Goal: Task Accomplishment & Management: Manage account settings

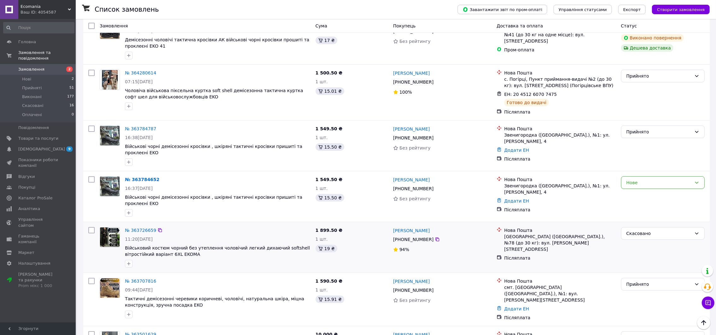
scroll to position [284, 0]
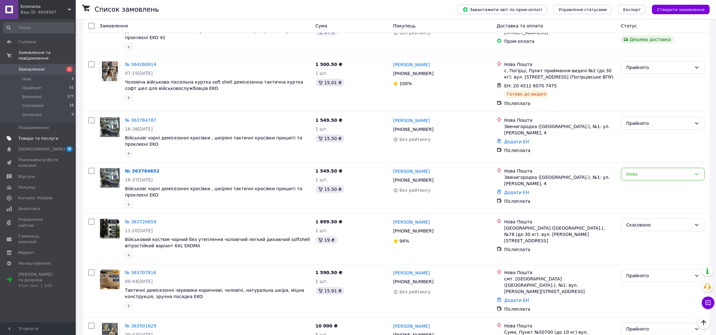
click at [44, 136] on span "Товари та послуги" at bounding box center [38, 139] width 40 height 6
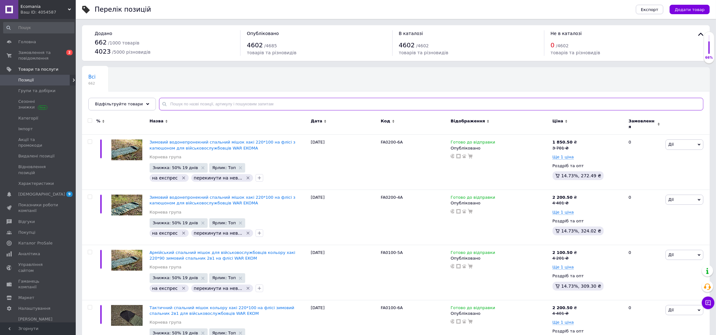
click at [265, 104] on input "text" at bounding box center [431, 104] width 544 height 13
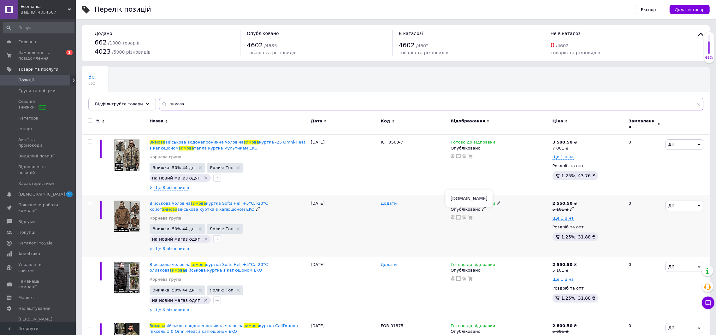
type input "зимова"
click at [460, 215] on use at bounding box center [458, 217] width 4 height 4
click at [41, 14] on div "Ваш ID: 4054587" at bounding box center [48, 12] width 55 height 6
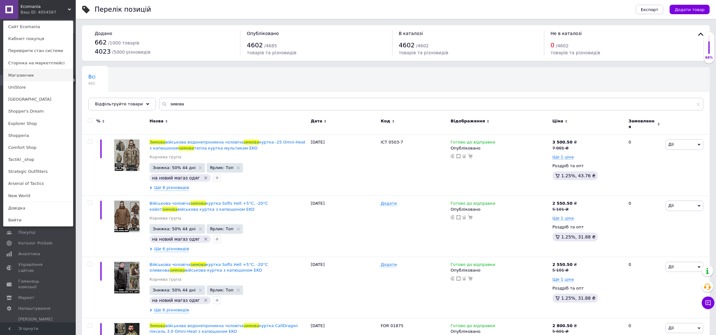
click at [50, 73] on link "Магазинчик" at bounding box center [37, 75] width 69 height 12
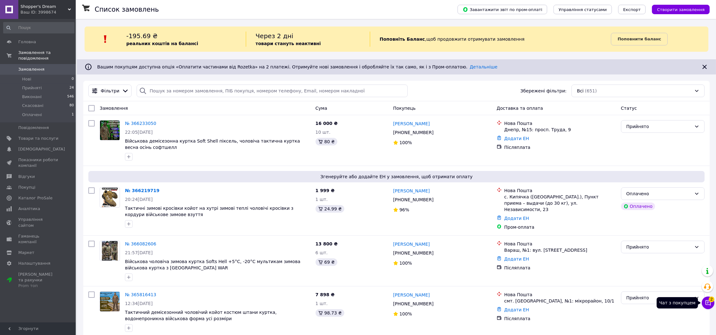
click at [706, 303] on icon at bounding box center [708, 303] width 6 height 6
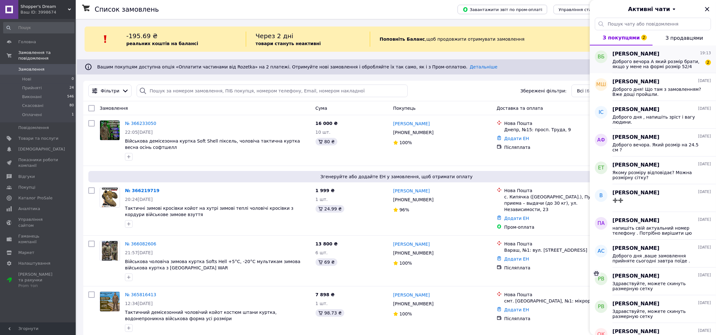
click at [657, 63] on span "Доброго вечора А який розмір брати, якщо у мене на формі розмір 52/4" at bounding box center [657, 64] width 90 height 10
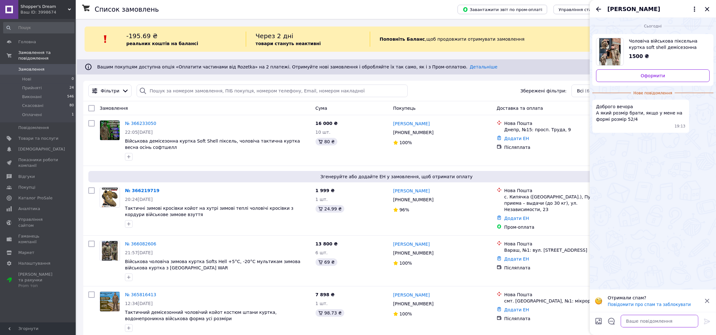
click at [670, 324] on textarea at bounding box center [659, 321] width 78 height 13
type textarea "Доброго , напишіть зріст і вагу ."
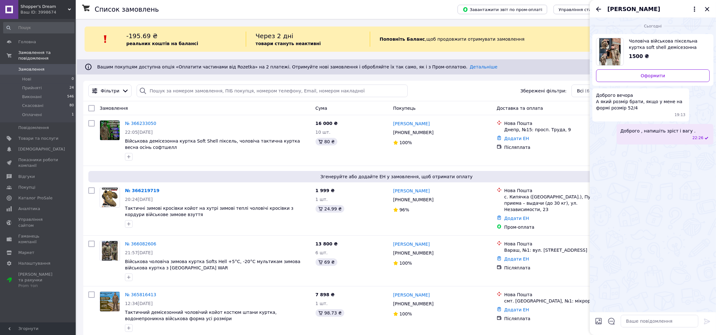
click at [707, 2] on div "Влад Безшкурий" at bounding box center [653, 9] width 126 height 18
click at [708, 12] on icon "Закрити" at bounding box center [707, 9] width 8 height 8
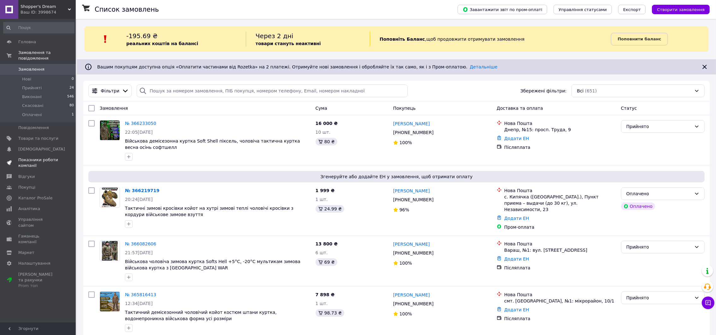
click at [55, 157] on span "Показники роботи компанії" at bounding box center [38, 162] width 40 height 11
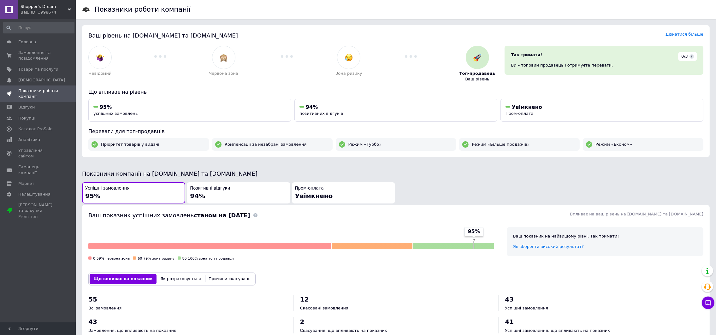
click at [54, 7] on span "Shopper's Dream" at bounding box center [44, 7] width 47 height 6
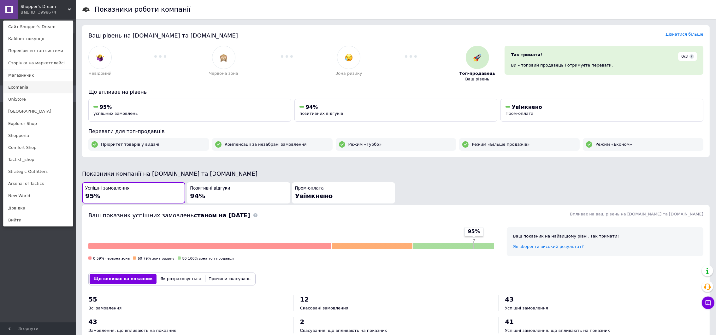
click at [50, 83] on link "Ecomania" at bounding box center [37, 87] width 69 height 12
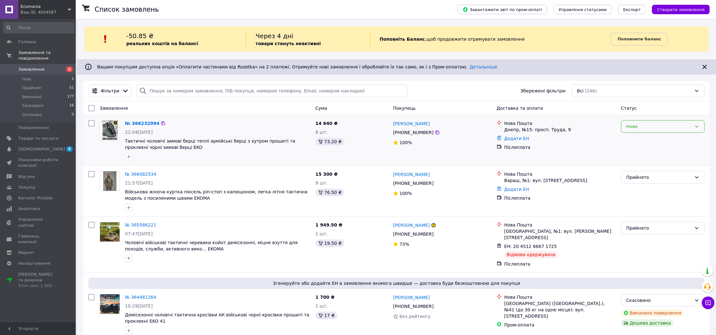
click at [673, 123] on div "Нове" at bounding box center [658, 126] width 65 height 7
drag, startPoint x: 668, startPoint y: 143, endPoint x: 433, endPoint y: 144, distance: 235.6
click at [668, 143] on li "Прийнято" at bounding box center [662, 139] width 83 height 11
click at [37, 206] on span "Аналітика" at bounding box center [38, 209] width 40 height 6
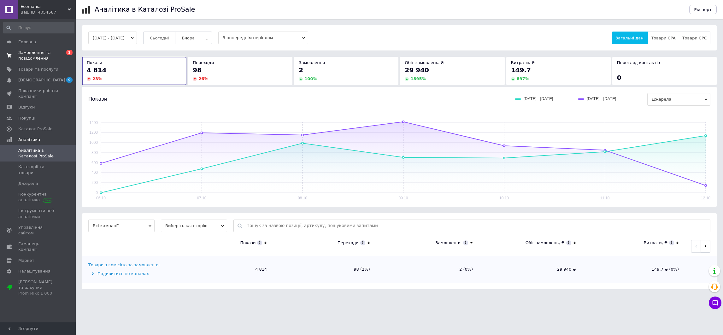
click at [42, 52] on span "Замовлення та повідомлення" at bounding box center [38, 55] width 40 height 11
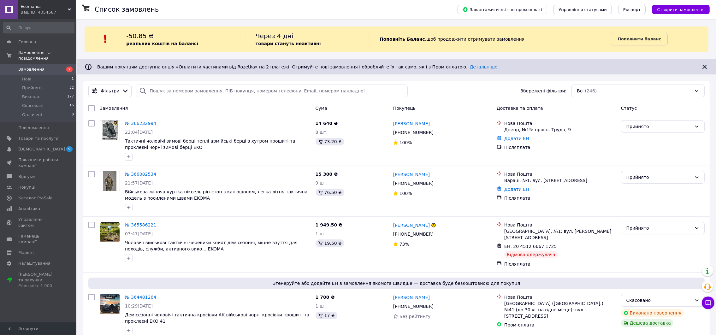
click at [52, 8] on span "Ecomania" at bounding box center [44, 7] width 47 height 6
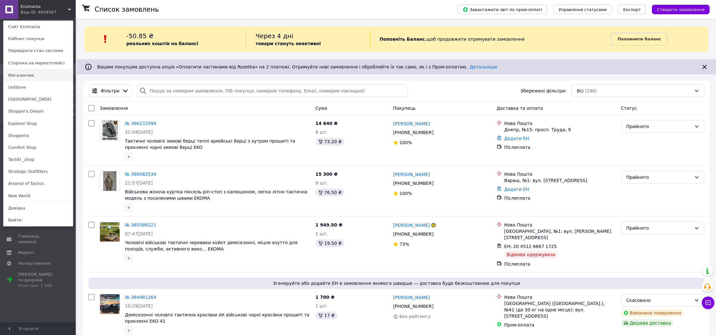
click at [53, 75] on link "Магазинчик" at bounding box center [37, 75] width 69 height 12
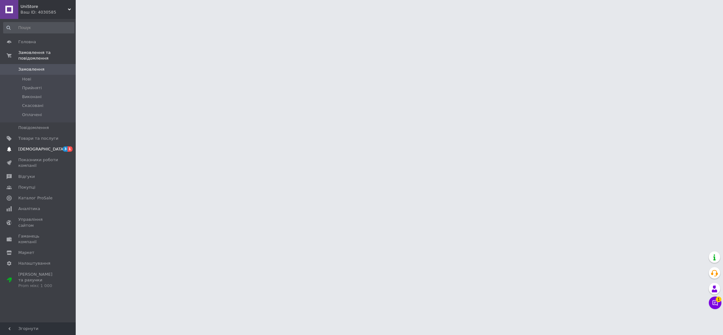
click at [52, 146] on span "[DEMOGRAPHIC_DATA]" at bounding box center [38, 149] width 40 height 6
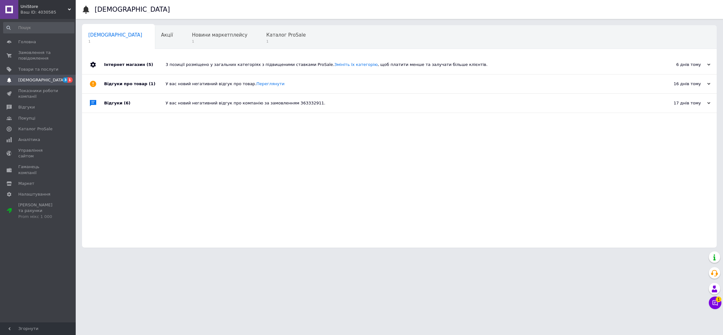
click at [51, 12] on div "Ваш ID: 4030585" at bounding box center [48, 12] width 55 height 6
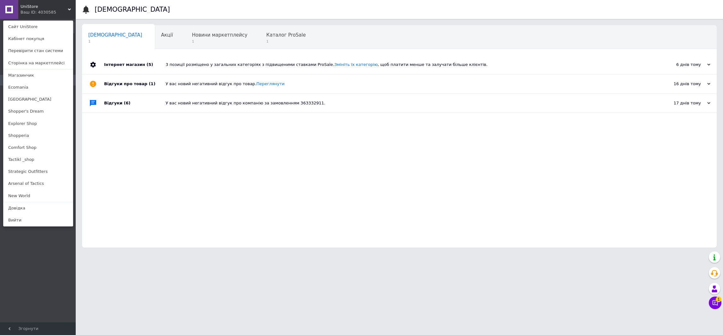
drag, startPoint x: 28, startPoint y: 109, endPoint x: 37, endPoint y: 112, distance: 8.7
click at [29, 109] on link "Shopper's Dream" at bounding box center [37, 111] width 69 height 12
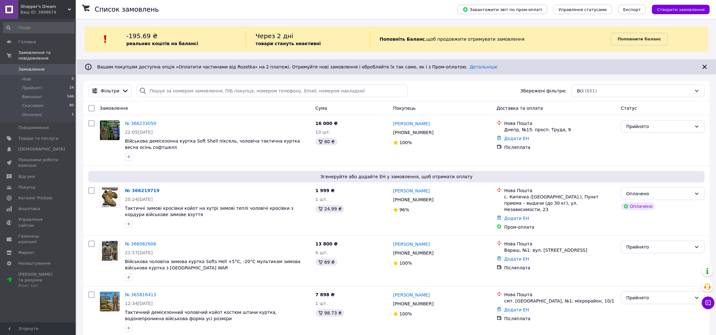
click at [43, 9] on span "Shopper's Dream" at bounding box center [44, 7] width 47 height 6
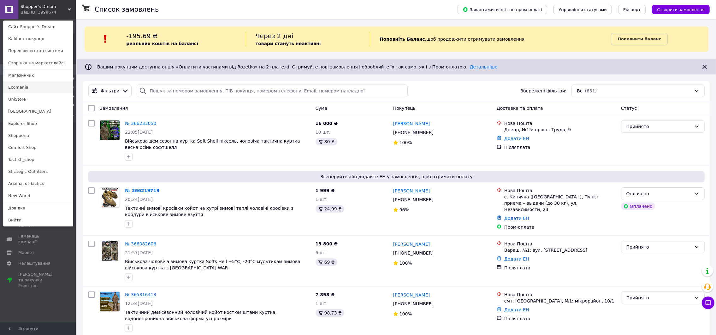
click at [38, 85] on link "Ecomania" at bounding box center [37, 87] width 69 height 12
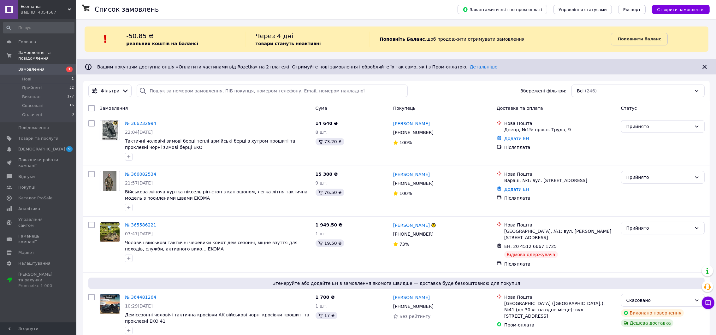
click at [44, 8] on span "Ecomania" at bounding box center [44, 7] width 47 height 6
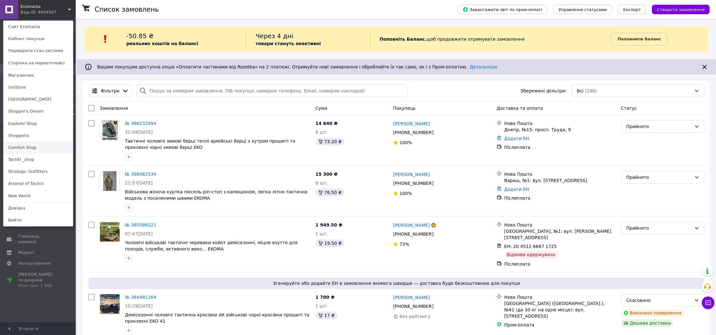
click at [50, 144] on link "Comfort Shop" at bounding box center [37, 148] width 69 height 12
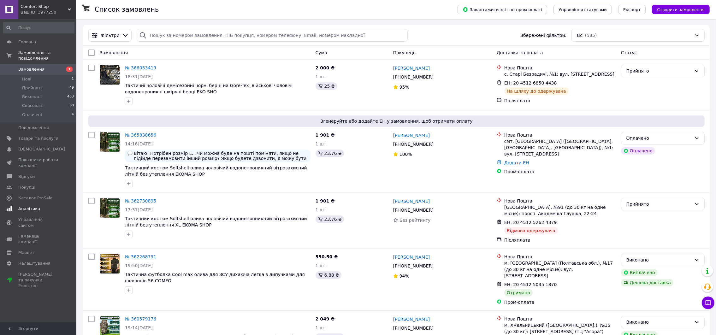
click at [42, 206] on span "Аналітика" at bounding box center [38, 209] width 40 height 6
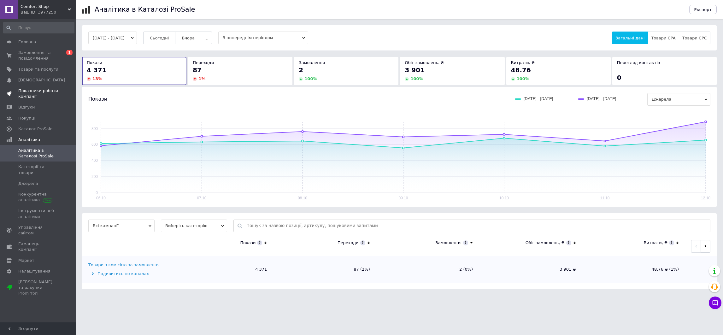
click at [26, 95] on span "Показники роботи компанії" at bounding box center [38, 93] width 40 height 11
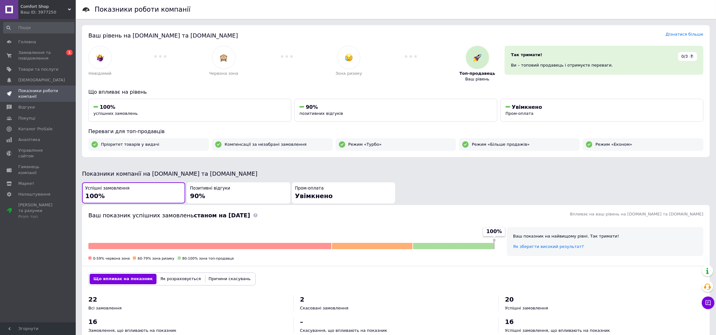
click at [58, 7] on span "Comfort Shop" at bounding box center [44, 7] width 47 height 6
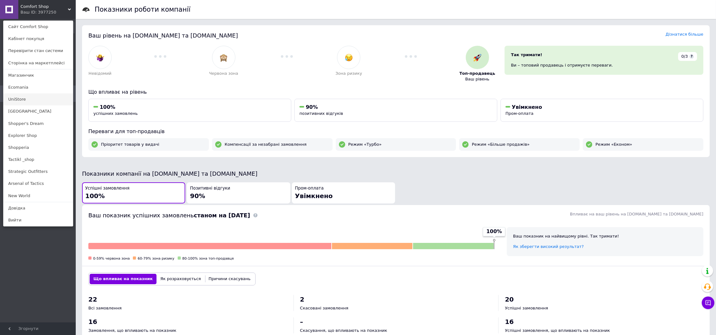
click at [45, 100] on link "UniStore" at bounding box center [37, 99] width 69 height 12
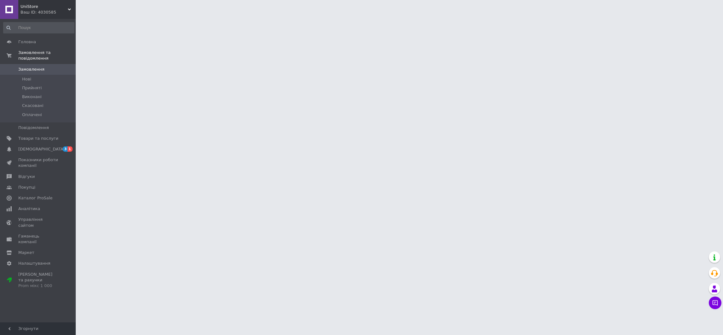
click at [58, 9] on div "Ваш ID: 4030585" at bounding box center [48, 12] width 55 height 6
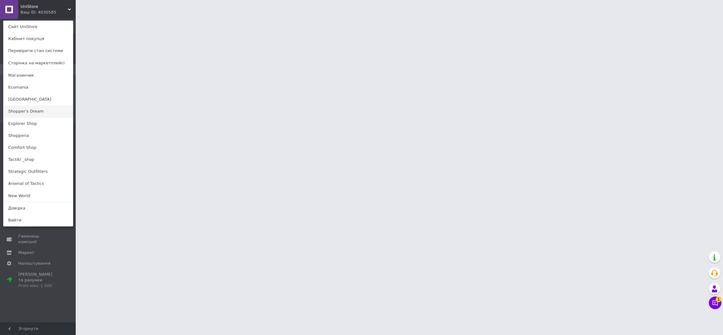
click at [43, 110] on link "Shopper's Dream" at bounding box center [37, 111] width 69 height 12
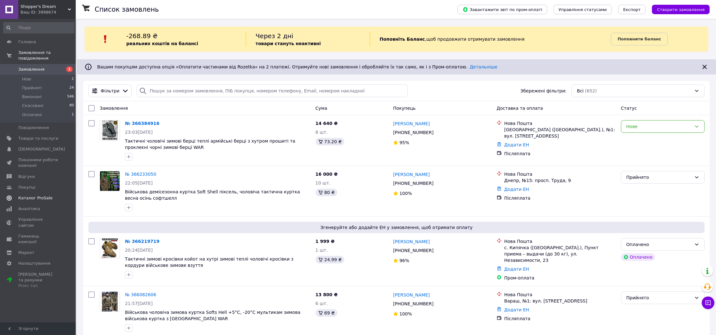
click at [41, 195] on span "Каталог ProSale" at bounding box center [35, 198] width 34 height 6
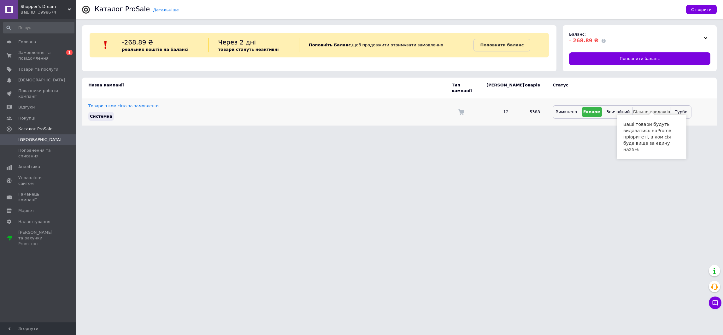
click at [650, 109] on span "Більше продажів" at bounding box center [651, 111] width 37 height 5
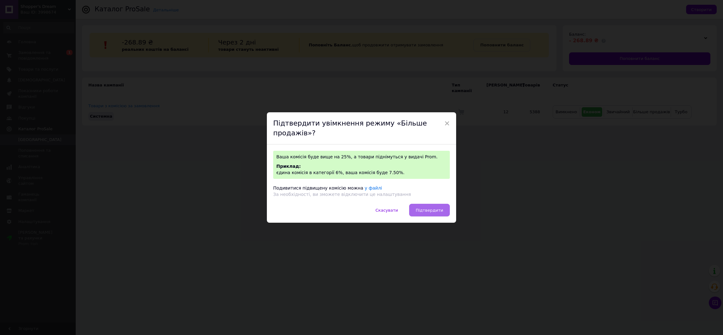
click at [431, 208] on span "Підтвердити" at bounding box center [429, 210] width 27 height 5
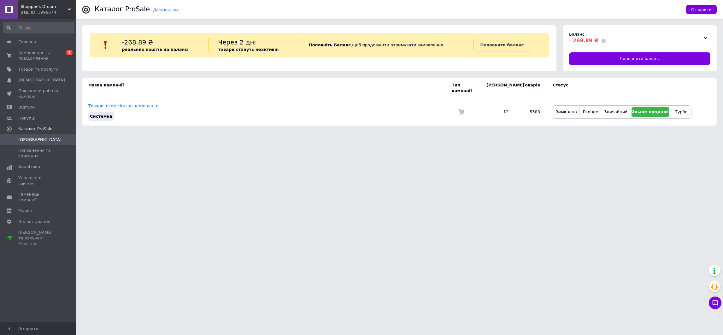
click at [53, 12] on div "Ваш ID: 3998674" at bounding box center [48, 12] width 55 height 6
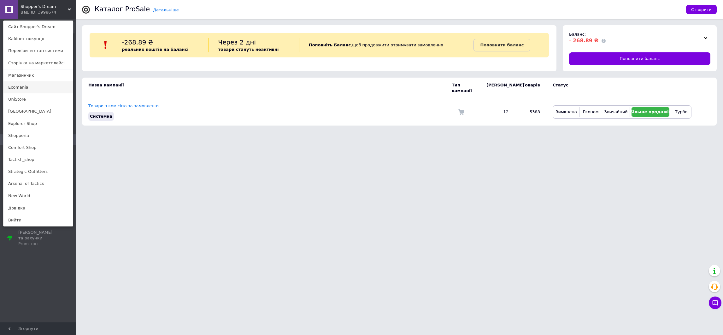
click at [48, 88] on link "Ecomania" at bounding box center [37, 87] width 69 height 12
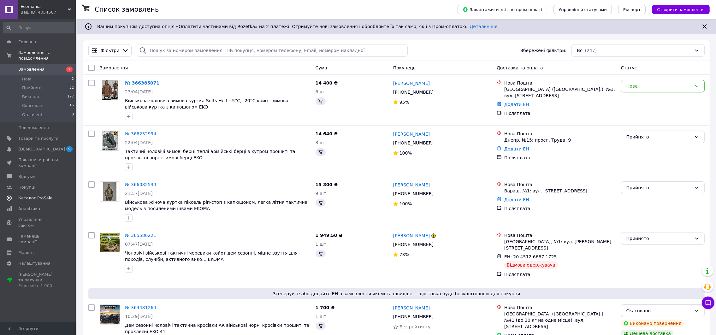
click at [50, 195] on span "Каталог ProSale" at bounding box center [38, 198] width 40 height 6
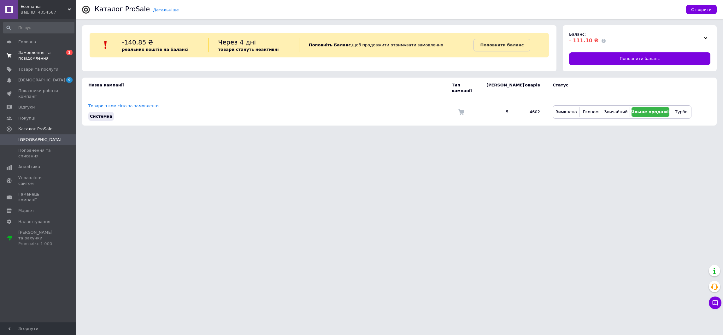
click at [49, 53] on span "Замовлення та повідомлення" at bounding box center [38, 55] width 40 height 11
